Goal: Task Accomplishment & Management: Use online tool/utility

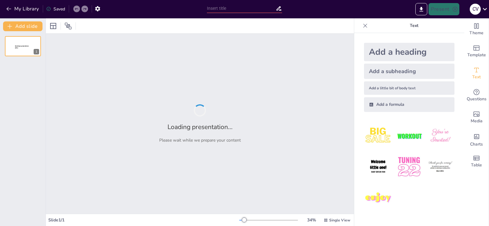
type input "Guias INSARAG Volumen II Manual A - Construccion de capacidad"
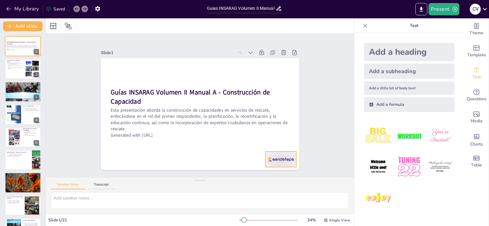
click at [277, 169] on div at bounding box center [260, 181] width 34 height 24
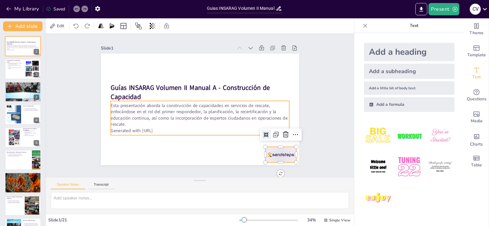
scroll to position [7, 0]
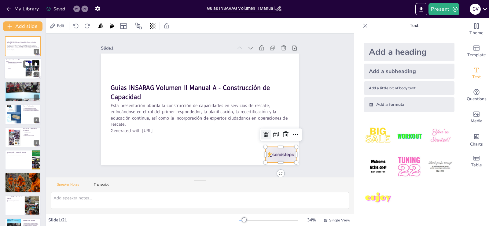
click at [23, 72] on div at bounding box center [23, 69] width 37 height 21
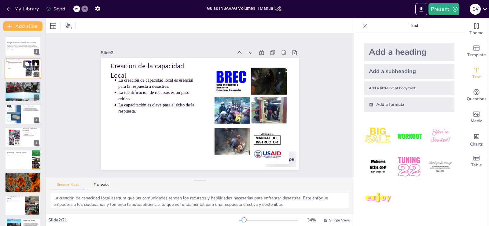
scroll to position [0, 0]
click at [21, 96] on div at bounding box center [23, 92] width 37 height 52
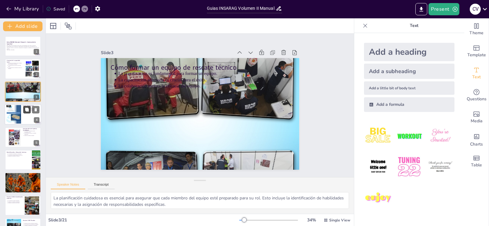
click at [23, 110] on button at bounding box center [26, 109] width 7 height 7
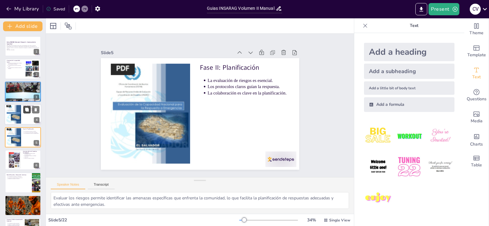
scroll to position [9, 0]
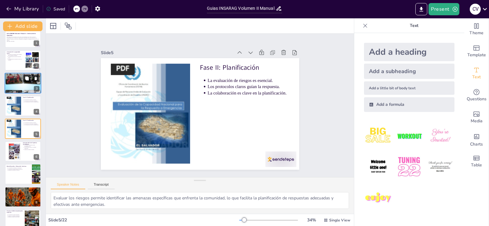
click at [30, 81] on button at bounding box center [26, 77] width 7 height 7
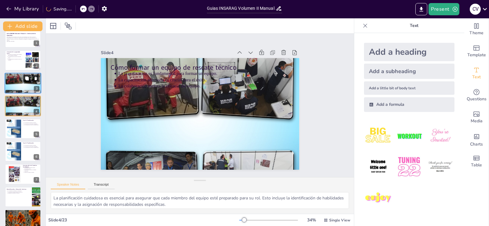
scroll to position [0, 0]
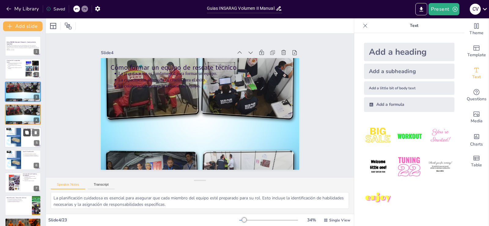
click at [29, 135] on button at bounding box center [26, 132] width 7 height 7
type textarea "Evaluar los riesgos permite identificar las amenazas específicas que enfrenta l…"
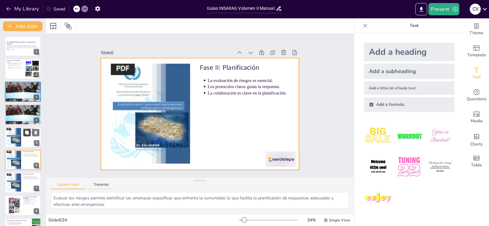
scroll to position [31, 0]
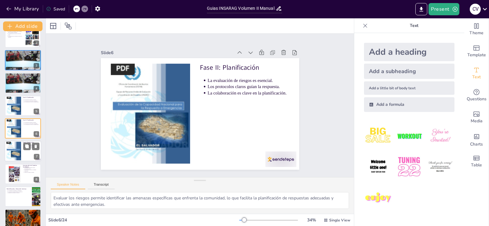
click at [29, 156] on div at bounding box center [23, 151] width 37 height 21
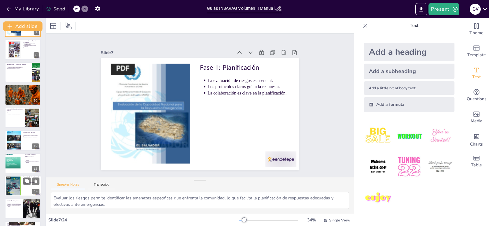
scroll to position [358, 0]
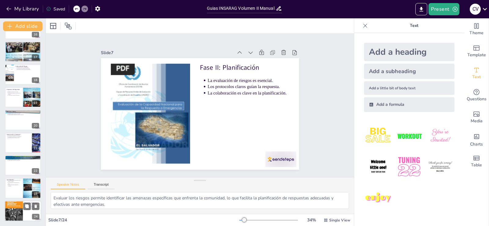
click at [20, 216] on div at bounding box center [14, 211] width 18 height 26
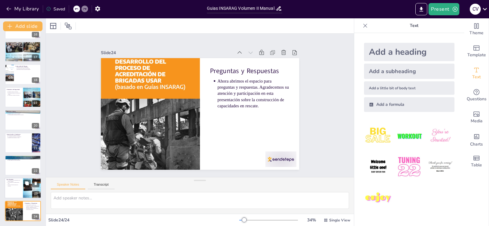
click at [17, 179] on p "Conclusiones" at bounding box center [13, 179] width 15 height 2
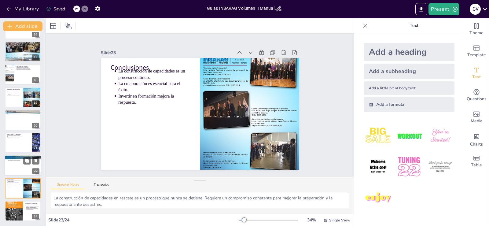
click at [21, 158] on p "Analizar la respuesta es fundamental." at bounding box center [24, 157] width 32 height 1
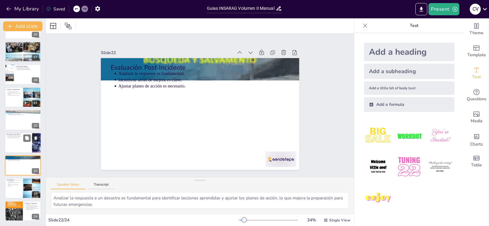
click at [22, 144] on div at bounding box center [23, 142] width 37 height 21
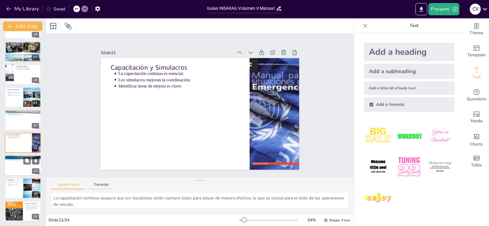
click at [14, 160] on p "Ajustar planes de acción es necesario." at bounding box center [24, 159] width 32 height 1
type textarea "Analizar la respuesta a un desastre es fundamental para identificar lecciones a…"
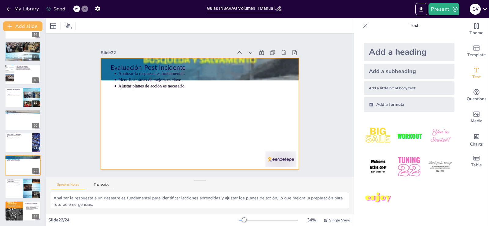
click at [120, 82] on p "Ajustar planes de acción es necesario." at bounding box center [205, 86] width 170 height 24
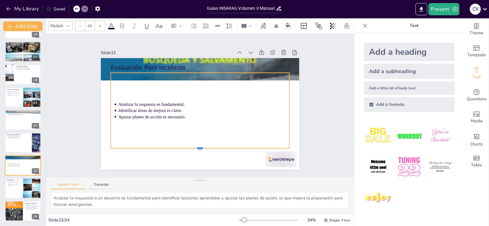
drag, startPoint x: 127, startPoint y: 85, endPoint x: 170, endPoint y: 92, distance: 43.6
click at [117, 152] on div at bounding box center [191, 150] width 176 height 42
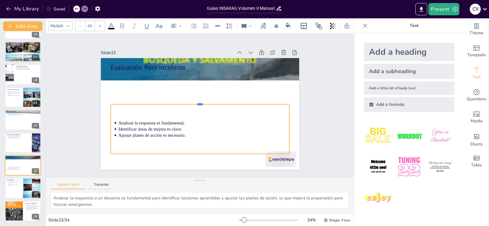
drag, startPoint x: 195, startPoint y: 70, endPoint x: 191, endPoint y: 101, distance: 31.7
click at [191, 101] on div at bounding box center [200, 102] width 178 height 24
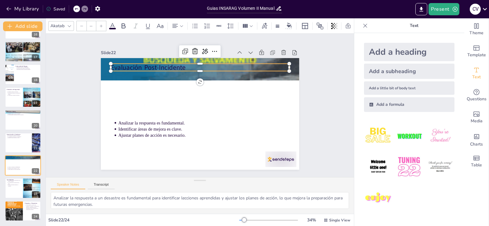
type input "64"
click at [166, 68] on p "Evaluación Post-Incidente" at bounding box center [203, 68] width 178 height 28
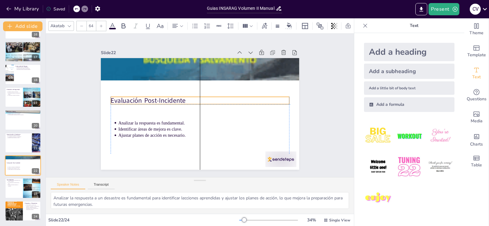
drag, startPoint x: 284, startPoint y: 64, endPoint x: 285, endPoint y: 97, distance: 33.0
click at [285, 80] on div "Evaluación Post-Incidente Analizar la respuesta es fundamental. Identificar áre…" at bounding box center [210, 58] width 194 height 41
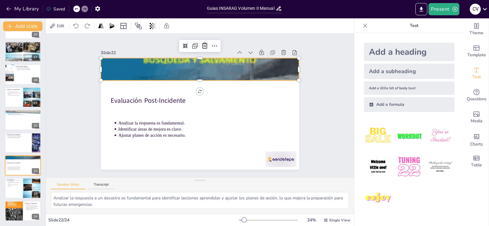
click at [221, 60] on div at bounding box center [207, 70] width 249 height 299
click at [21, 143] on div at bounding box center [23, 142] width 37 height 21
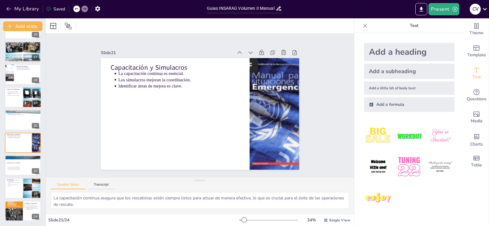
click at [29, 94] on icon at bounding box center [27, 92] width 4 height 4
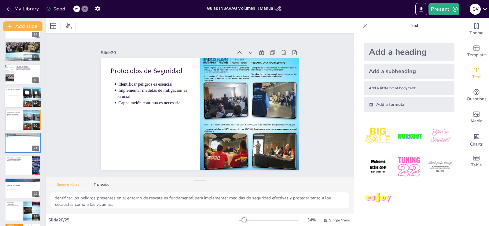
scroll to position [349, 0]
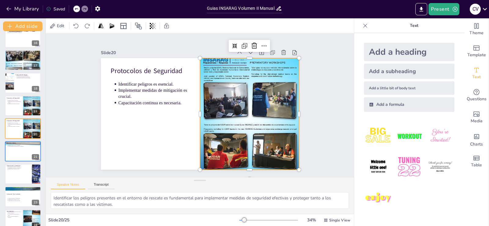
click at [213, 67] on div at bounding box center [243, 129] width 137 height 164
click at [25, 91] on div at bounding box center [23, 83] width 37 height 21
type textarea "Identificar los peligros a los que está expuesta una comunidad es crucial para …"
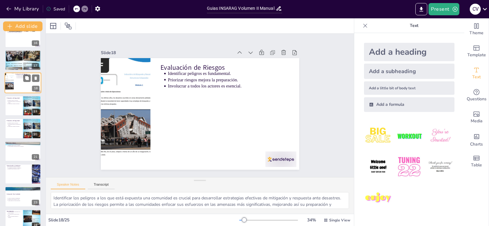
scroll to position [304, 0]
